Goal: Find specific page/section: Find specific page/section

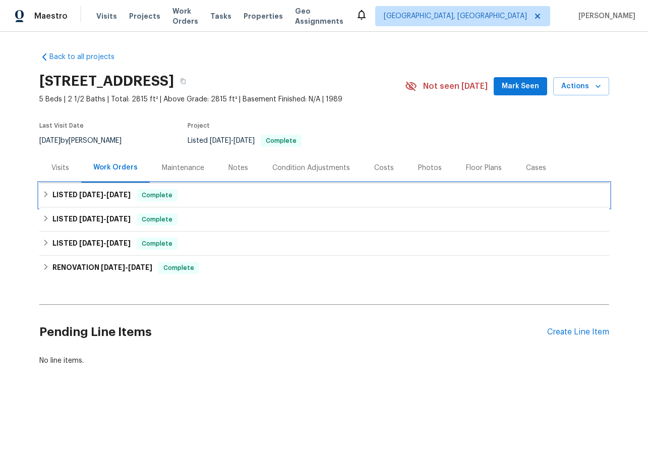
click at [47, 195] on icon at bounding box center [45, 194] width 7 height 7
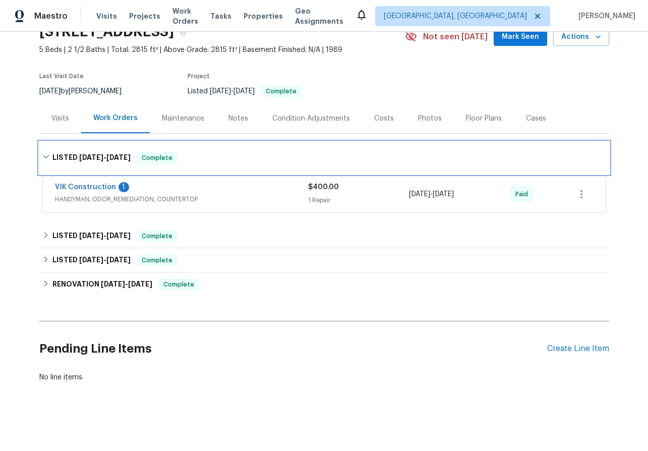
scroll to position [48, 0]
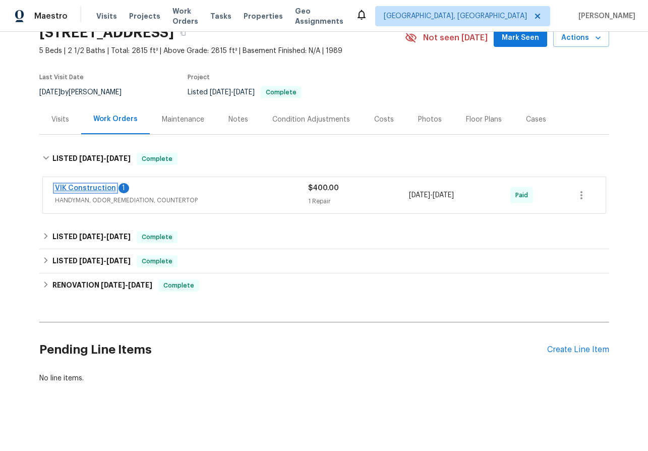
click at [85, 188] on link "VIK Construction" at bounding box center [85, 188] width 61 height 7
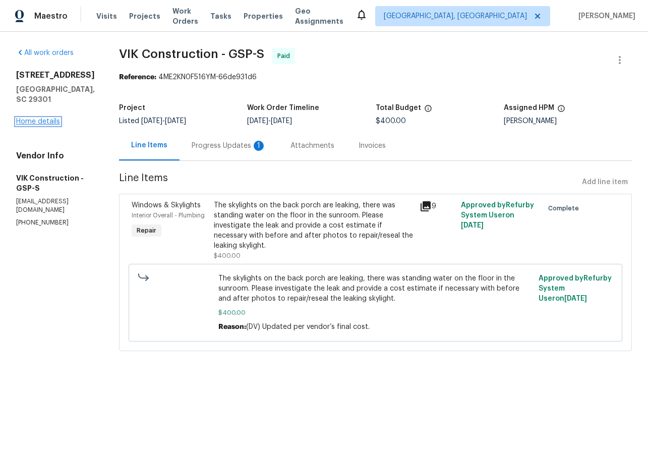
click at [32, 118] on link "Home details" at bounding box center [38, 121] width 44 height 7
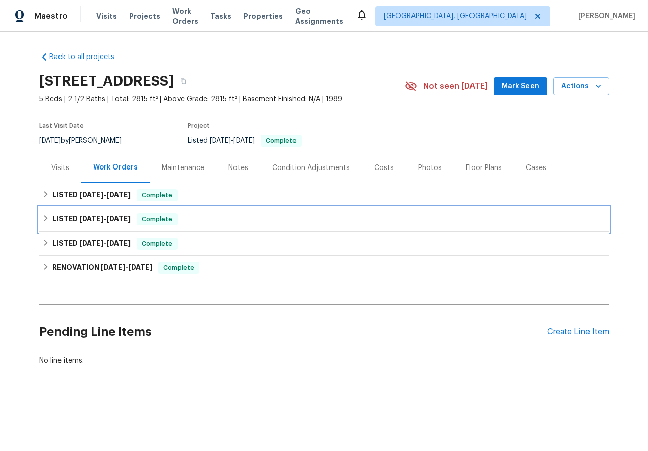
click at [45, 216] on icon at bounding box center [45, 218] width 7 height 7
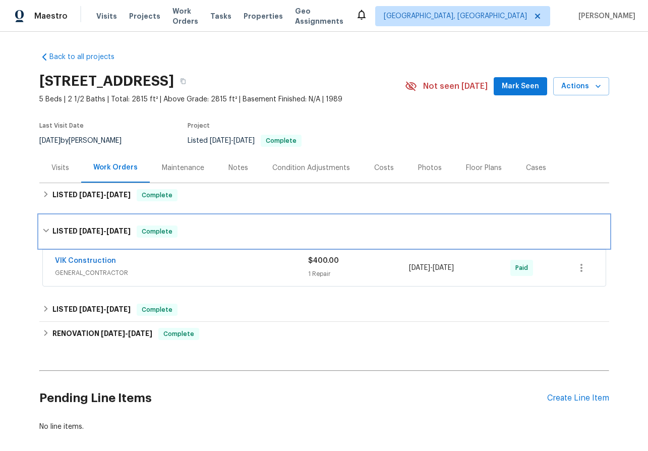
scroll to position [49, 0]
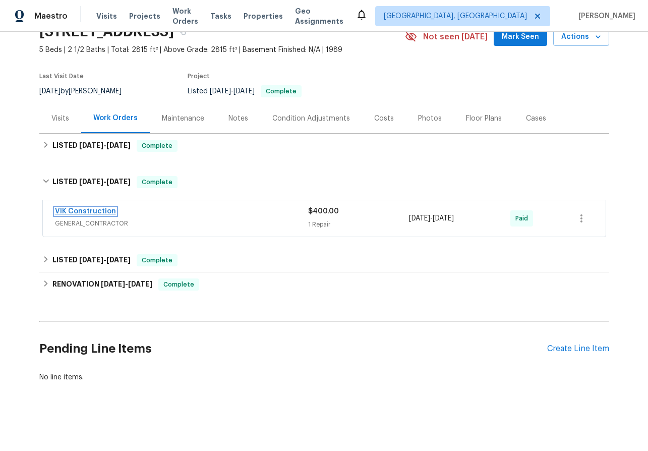
click at [83, 213] on link "VIK Construction" at bounding box center [85, 211] width 61 height 7
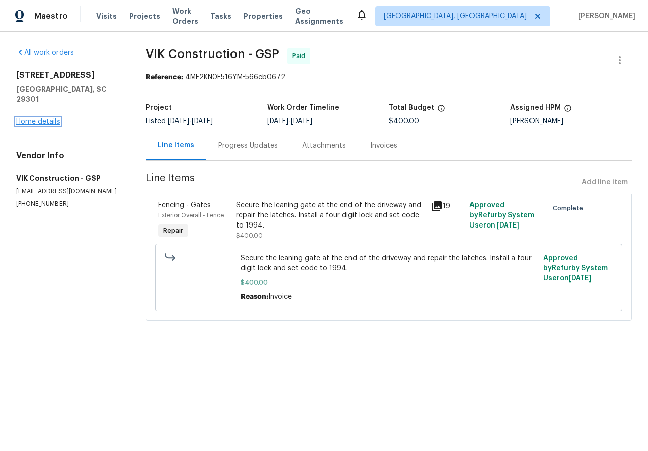
click at [38, 118] on link "Home details" at bounding box center [38, 121] width 44 height 7
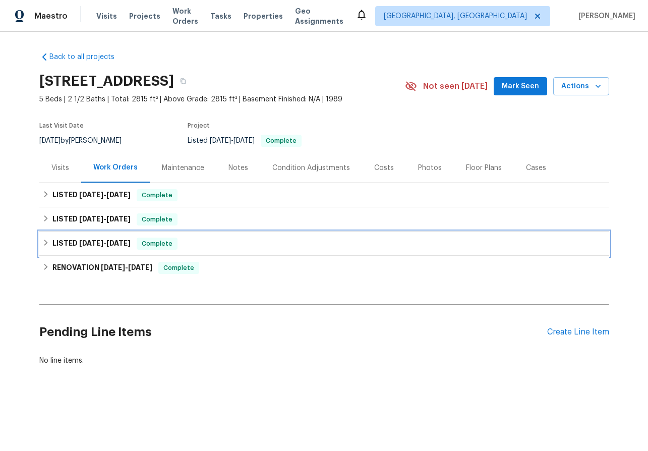
click at [46, 243] on icon at bounding box center [46, 242] width 4 height 6
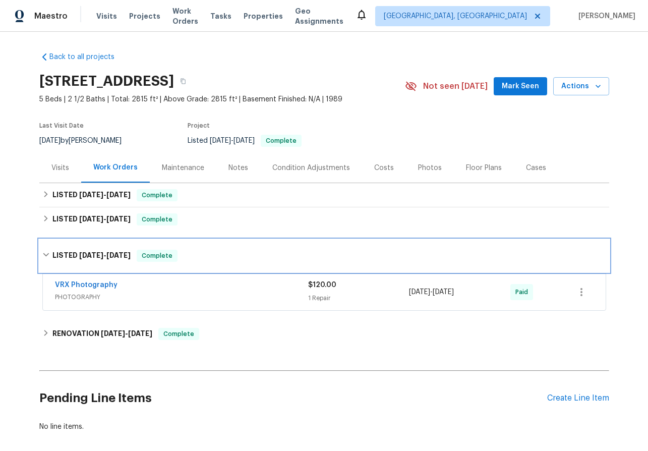
scroll to position [49, 0]
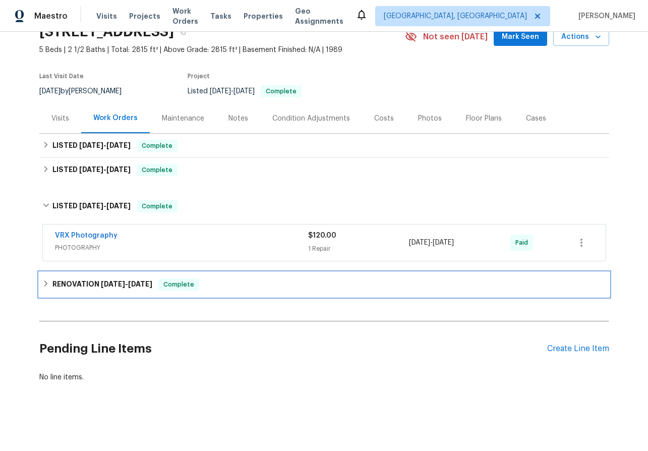
click at [48, 278] on div "RENOVATION [DATE] - [DATE] Complete" at bounding box center [324, 284] width 564 height 12
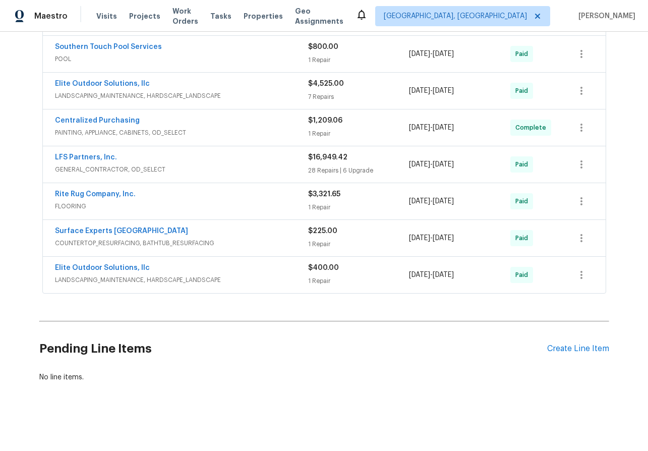
scroll to position [393, 0]
click at [88, 155] on link "LFS Partners, Inc." at bounding box center [86, 157] width 62 height 7
